Goal: Task Accomplishment & Management: Use online tool/utility

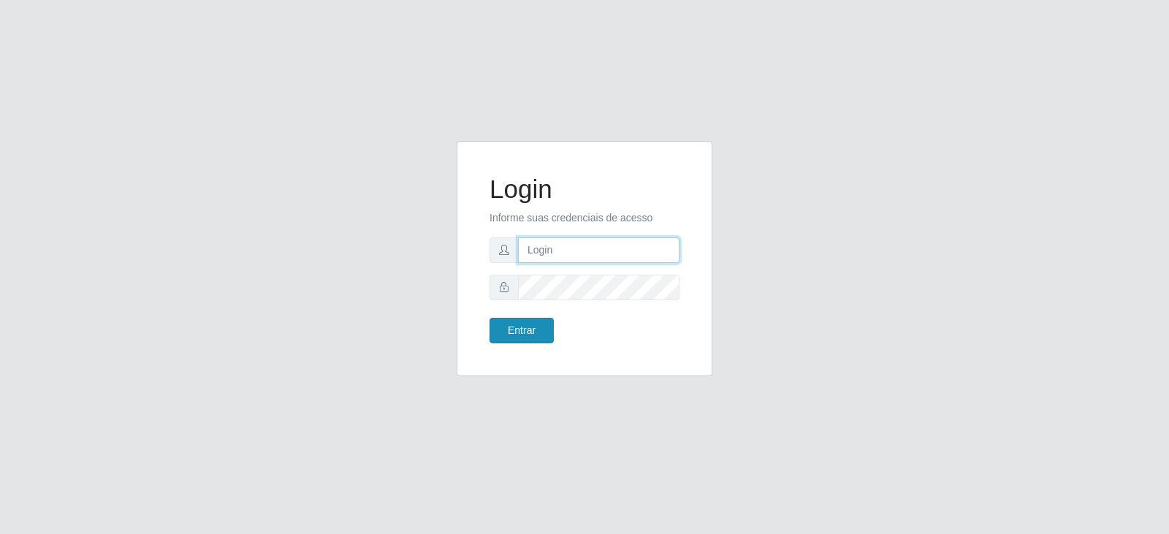
type input "[EMAIL_ADDRESS][DOMAIN_NAME]"
click at [517, 332] on button "Entrar" at bounding box center [522, 331] width 64 height 26
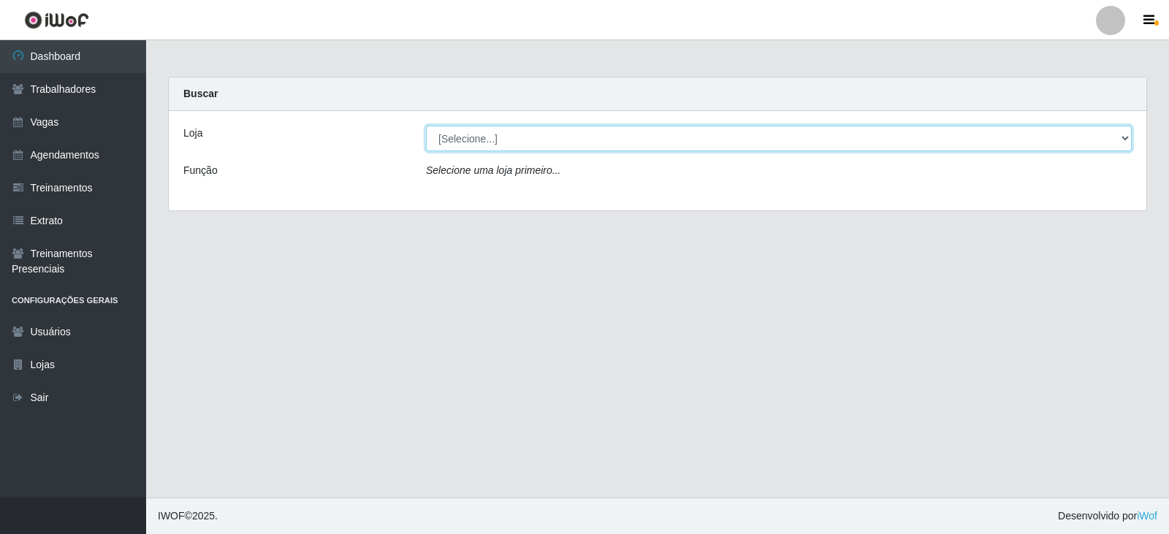
click at [485, 131] on select "[Selecione...] SuperFácil Atacado - Vale do Sol" at bounding box center [779, 139] width 706 height 26
select select "502"
click at [426, 126] on select "[Selecione...] SuperFácil Atacado - Vale do Sol" at bounding box center [779, 139] width 706 height 26
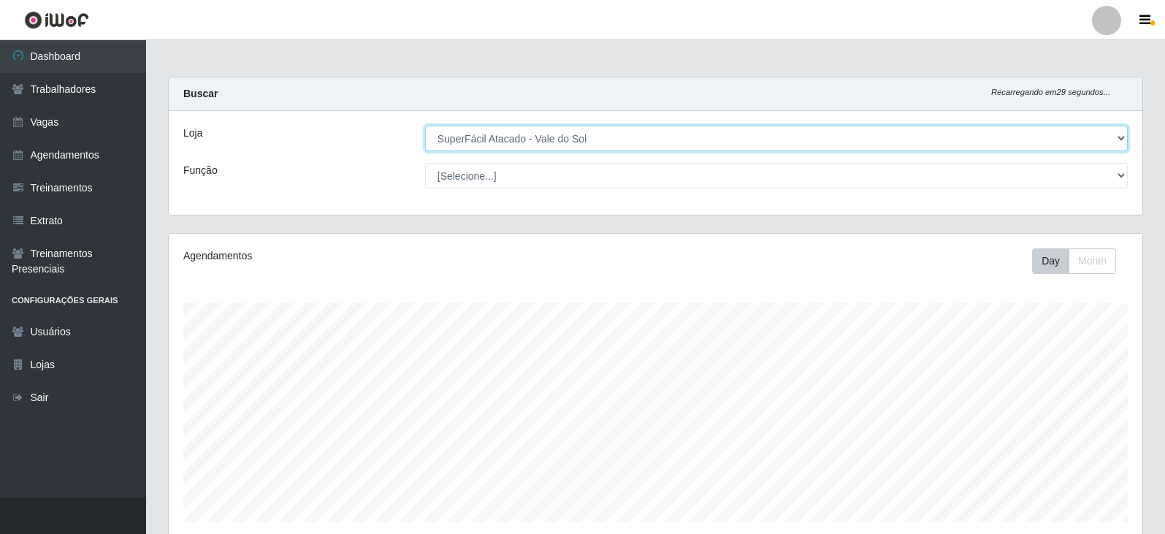
scroll to position [303, 974]
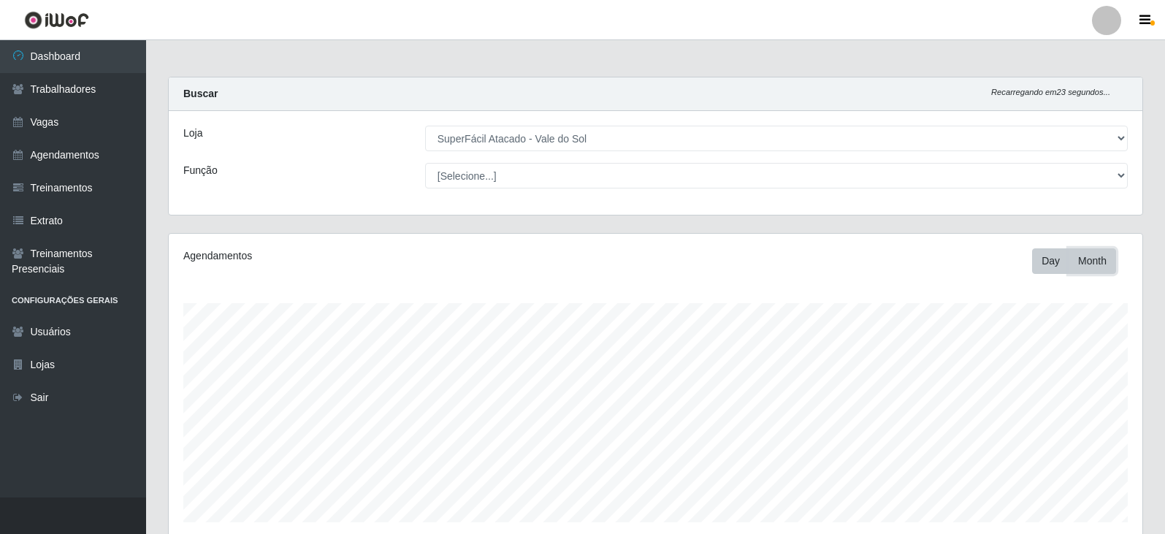
click at [1087, 262] on button "Month" at bounding box center [1092, 261] width 47 height 26
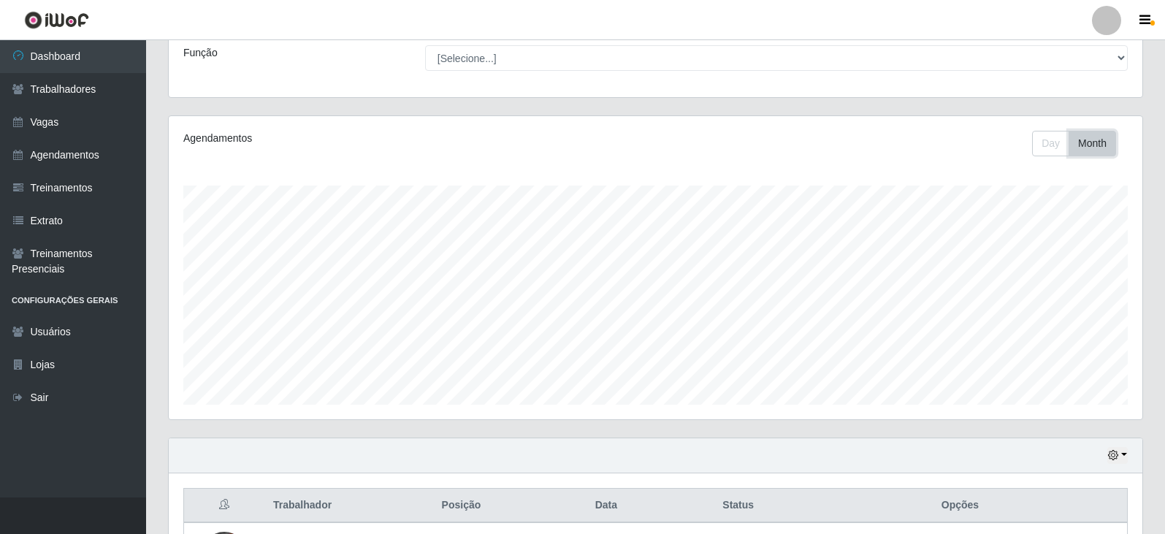
scroll to position [146, 0]
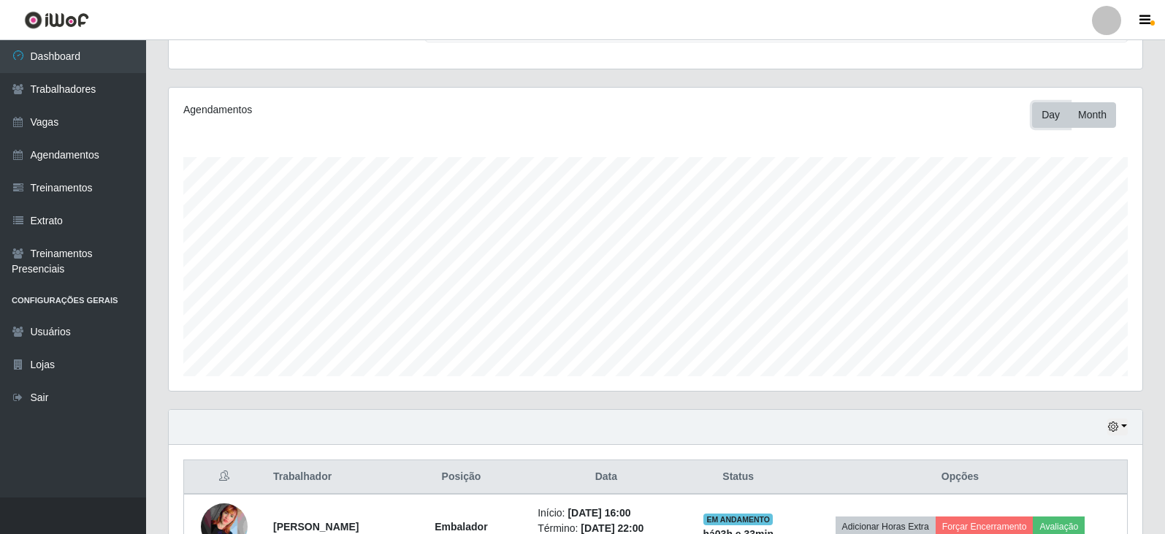
click at [1043, 113] on button "Day" at bounding box center [1050, 115] width 37 height 26
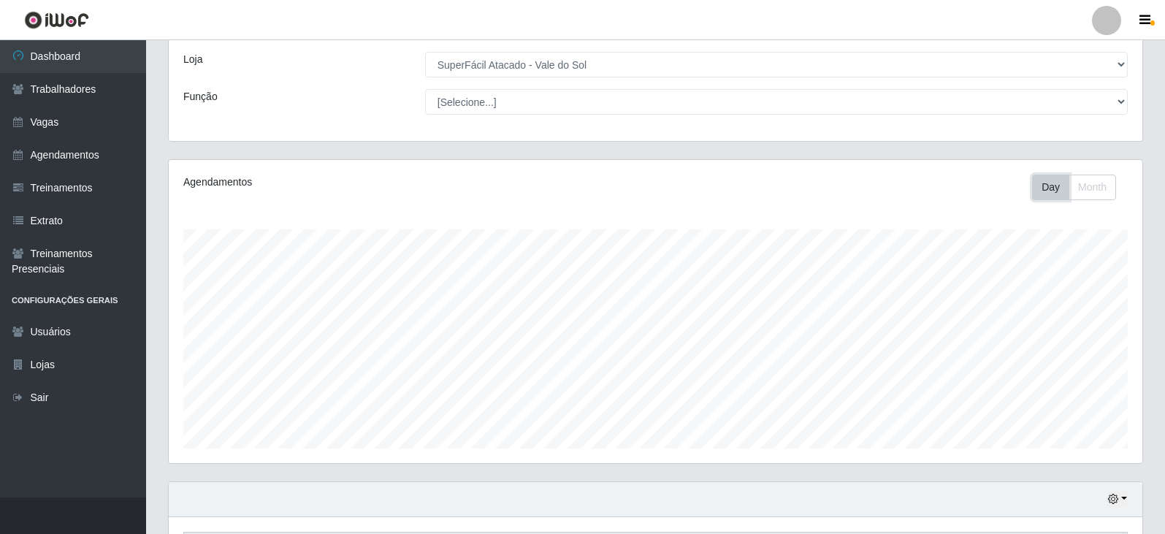
scroll to position [0, 0]
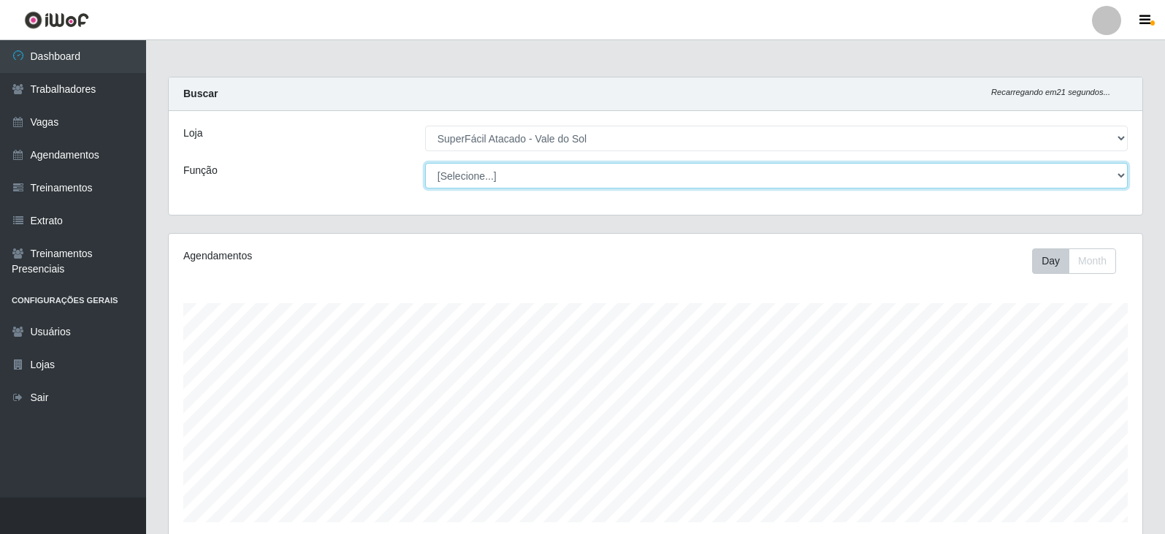
click at [469, 168] on select "[Selecione...] Embalador Embalador + Embalador ++ Operador de Caixa Operador de…" at bounding box center [776, 176] width 703 height 26
click at [425, 163] on select "[Selecione...] Embalador Embalador + Embalador ++ Operador de Caixa Operador de…" at bounding box center [776, 176] width 703 height 26
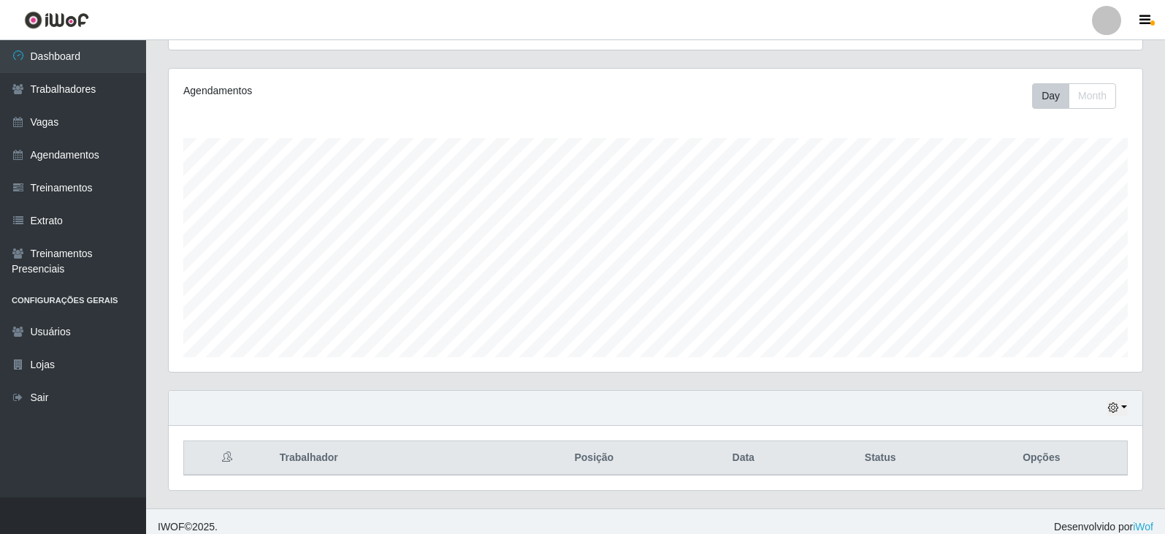
scroll to position [176, 0]
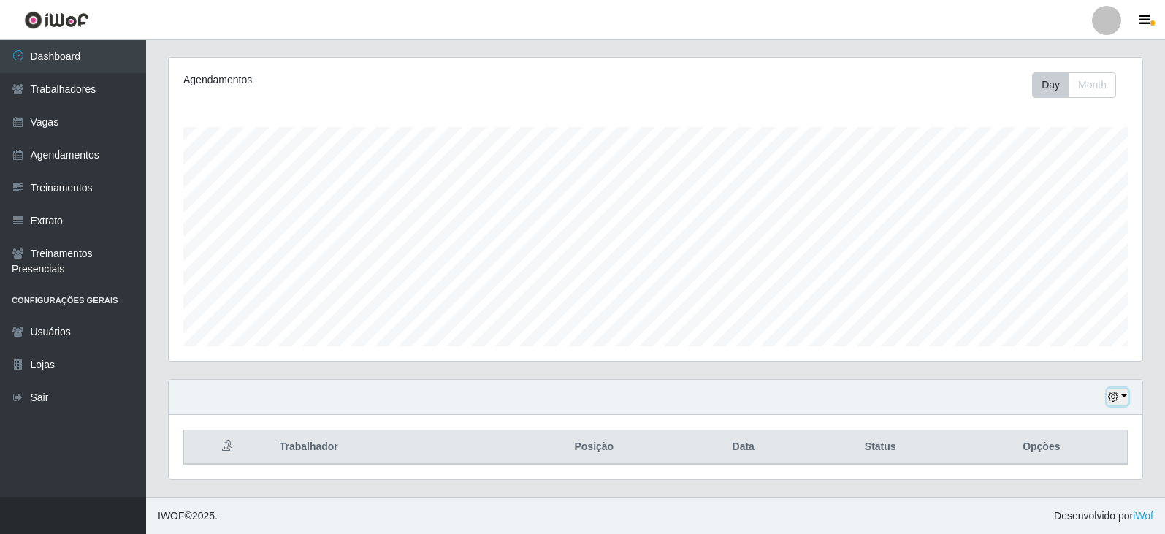
click at [1115, 396] on icon "button" at bounding box center [1113, 397] width 10 height 10
click at [1079, 289] on button "1 dia" at bounding box center [1069, 281] width 115 height 31
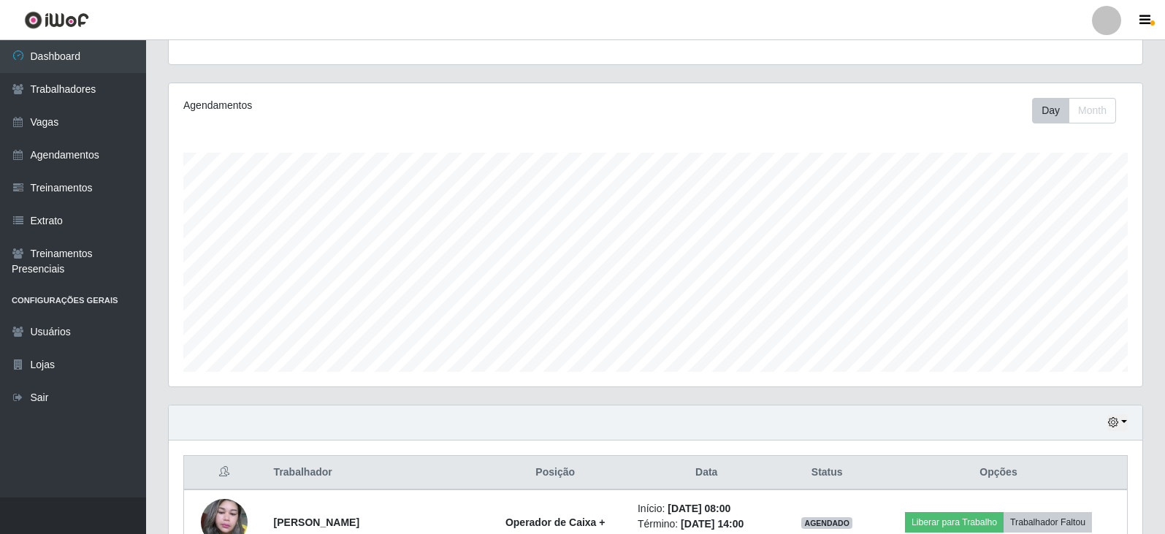
scroll to position [380, 0]
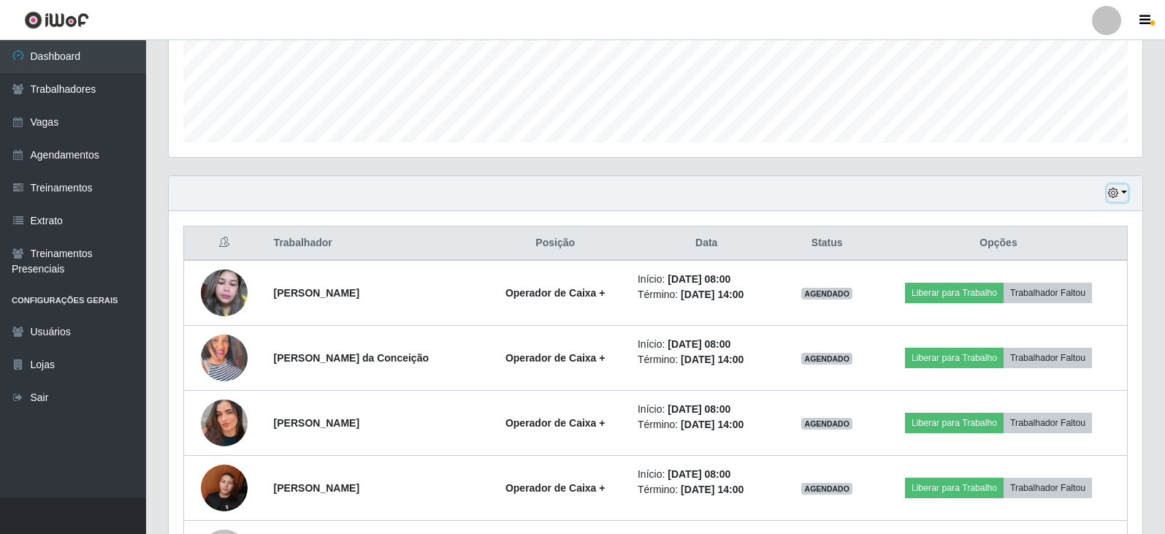
click at [1111, 193] on icon "button" at bounding box center [1113, 193] width 10 height 10
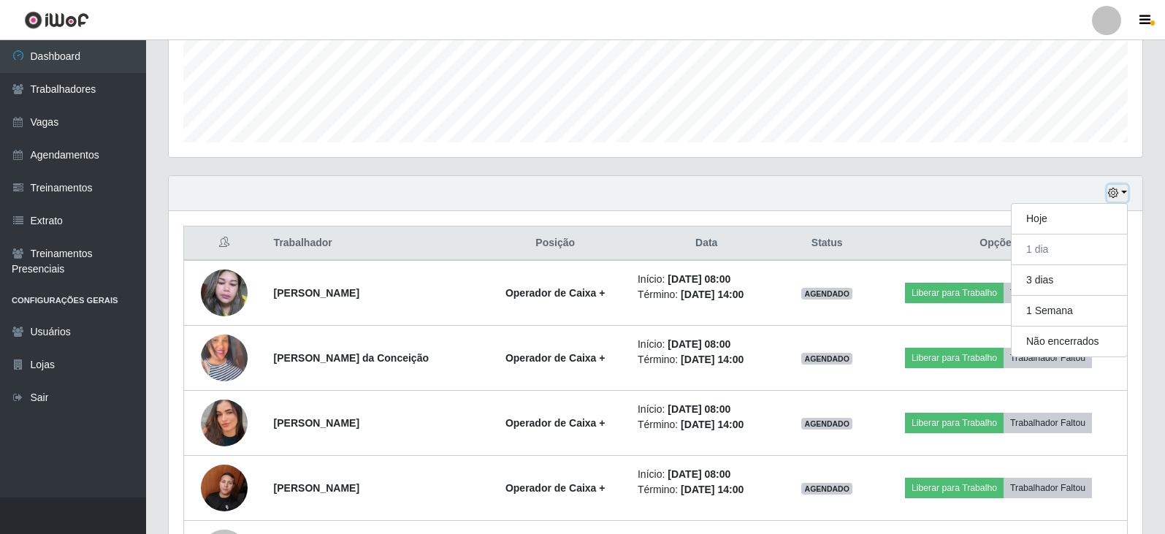
click at [1111, 194] on icon "button" at bounding box center [1113, 193] width 10 height 10
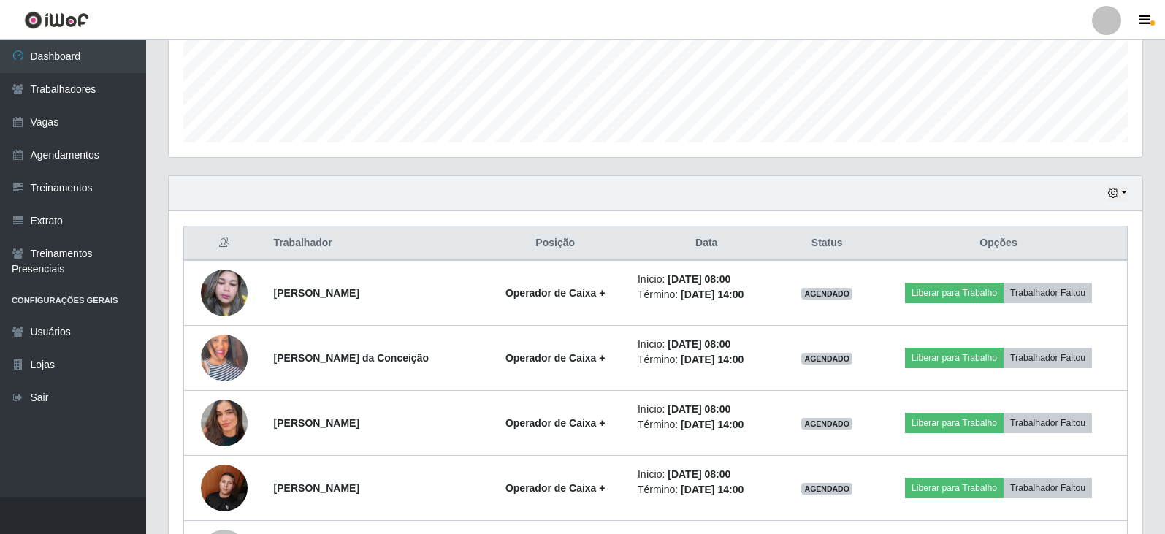
click at [1118, 183] on div "Hoje 1 dia 3 dias 1 Semana Não encerrados" at bounding box center [656, 193] width 974 height 35
click at [1120, 189] on button "button" at bounding box center [1118, 193] width 20 height 17
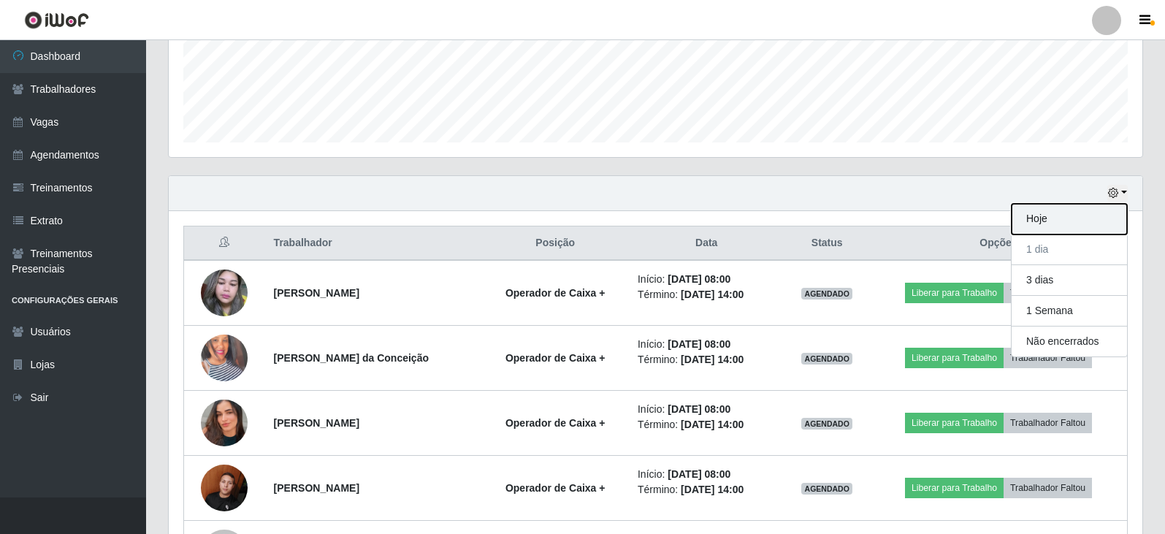
click at [1038, 221] on button "Hoje" at bounding box center [1069, 219] width 115 height 31
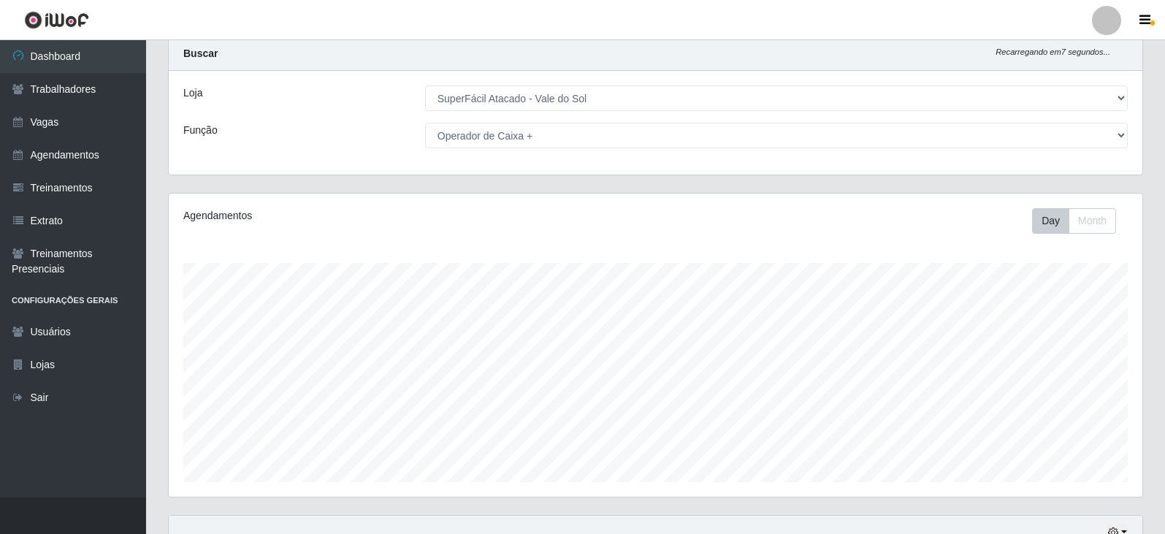
scroll to position [0, 0]
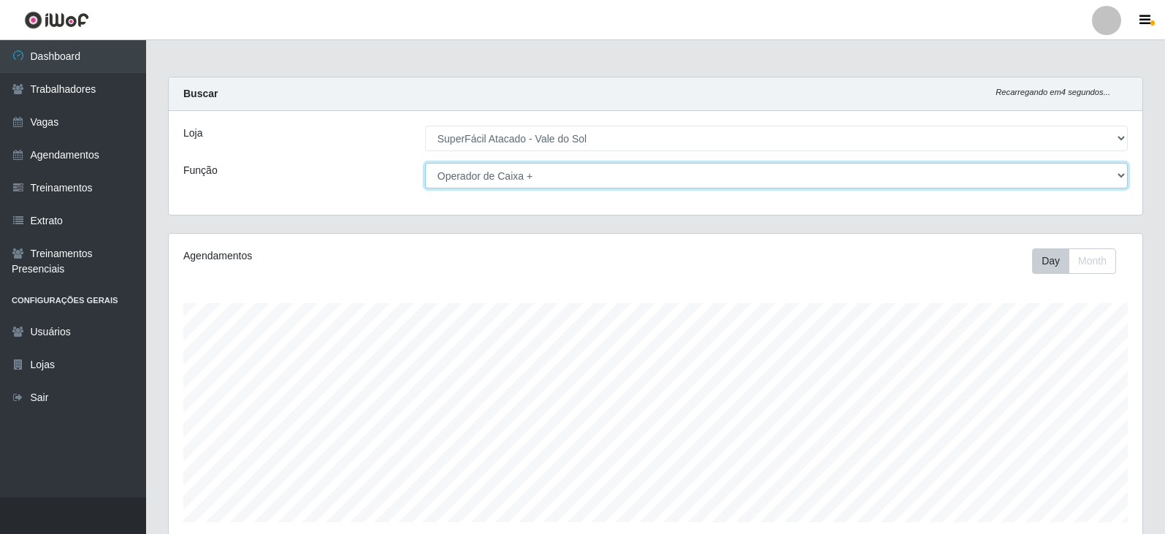
click at [577, 179] on select "[Selecione...] Embalador Embalador + Embalador ++ Operador de Caixa Operador de…" at bounding box center [776, 176] width 703 height 26
click at [425, 163] on select "[Selecione...] Embalador Embalador + Embalador ++ Operador de Caixa Operador de…" at bounding box center [776, 176] width 703 height 26
click at [861, 170] on select "[Selecione...] Embalador Embalador + Embalador ++ Operador de Caixa Operador de…" at bounding box center [776, 176] width 703 height 26
select select "72"
click at [425, 163] on select "[Selecione...] Embalador Embalador + Embalador ++ Operador de Caixa Operador de…" at bounding box center [776, 176] width 703 height 26
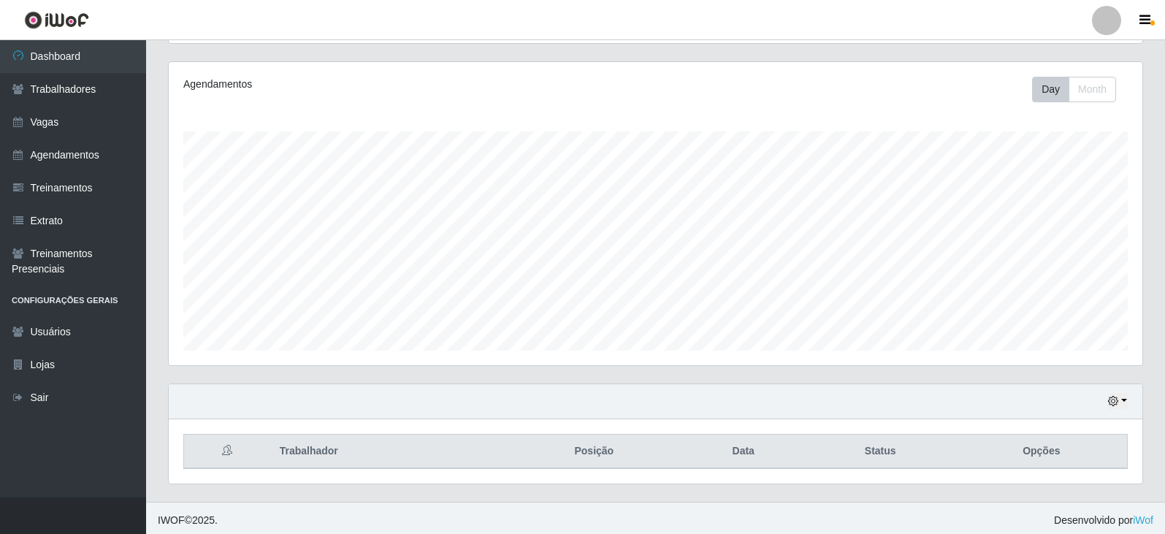
scroll to position [176, 0]
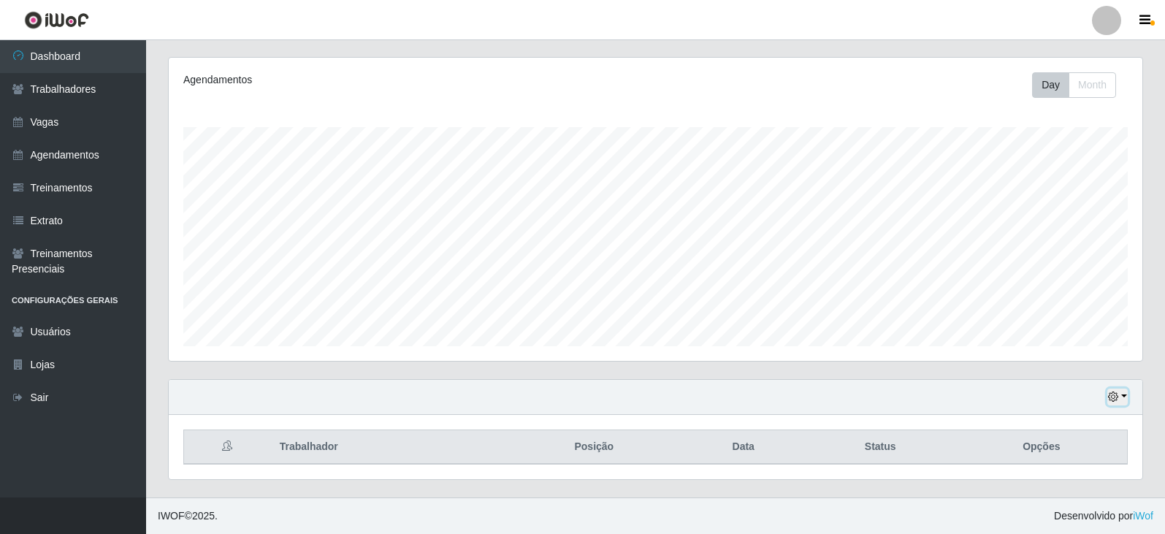
click at [1113, 397] on icon "button" at bounding box center [1113, 397] width 10 height 10
click at [1055, 292] on button "1 dia" at bounding box center [1069, 281] width 115 height 31
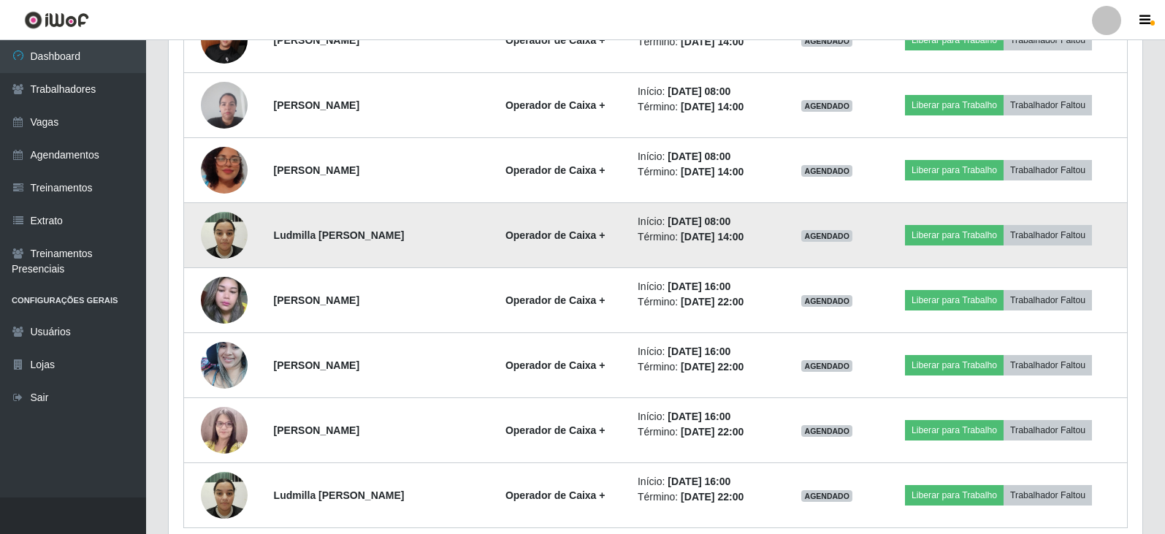
scroll to position [891, 0]
